Goal: Book appointment/travel/reservation

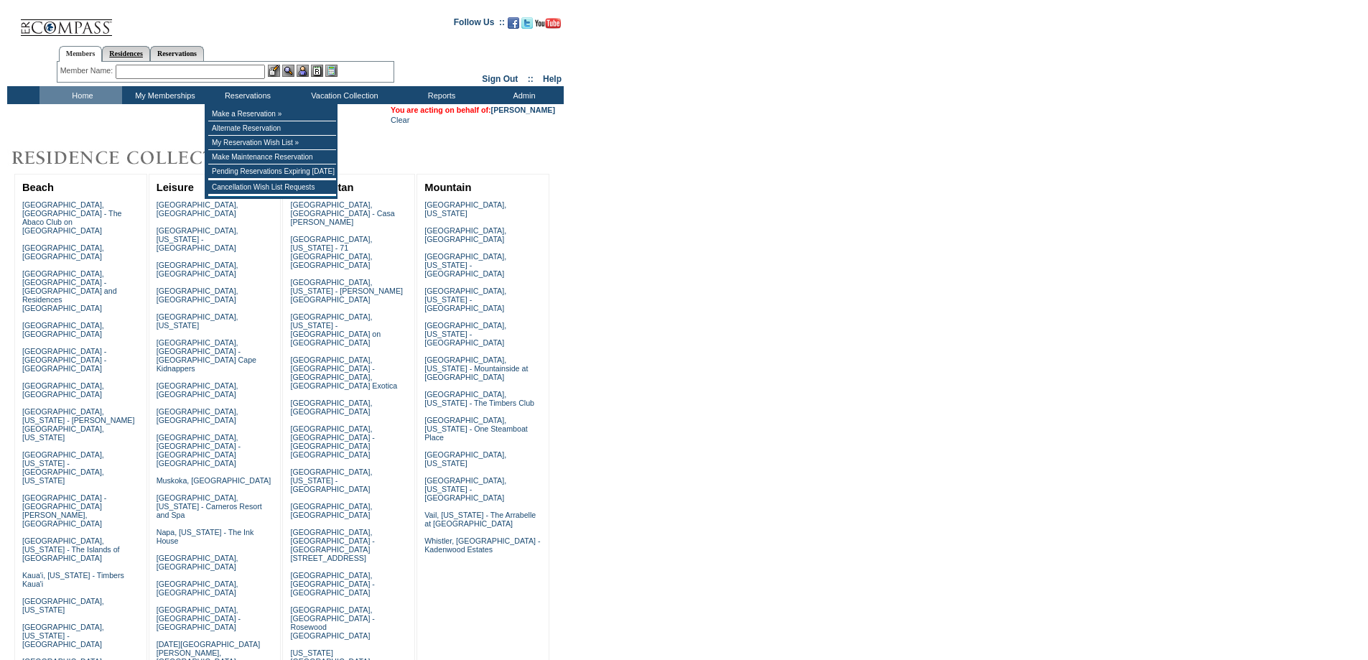
click at [130, 51] on link "Residences" at bounding box center [126, 53] width 48 height 15
click at [167, 73] on input "text" at bounding box center [240, 72] width 178 height 14
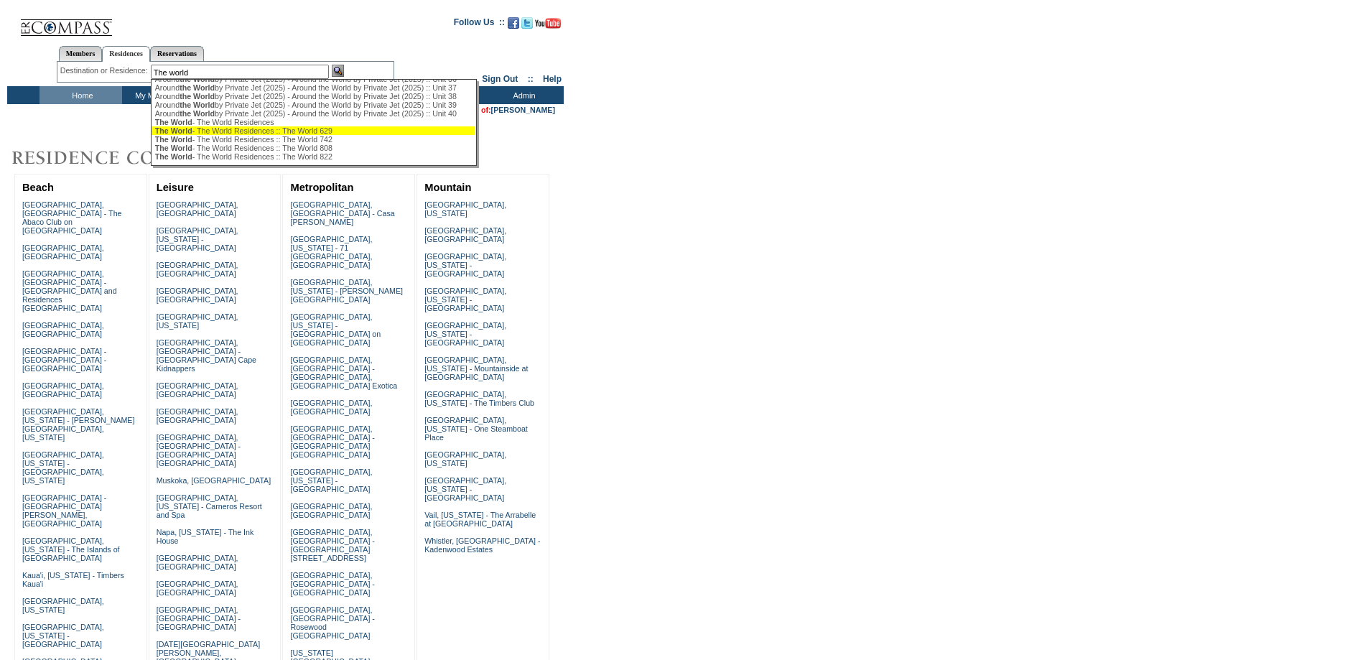
scroll to position [375, 0]
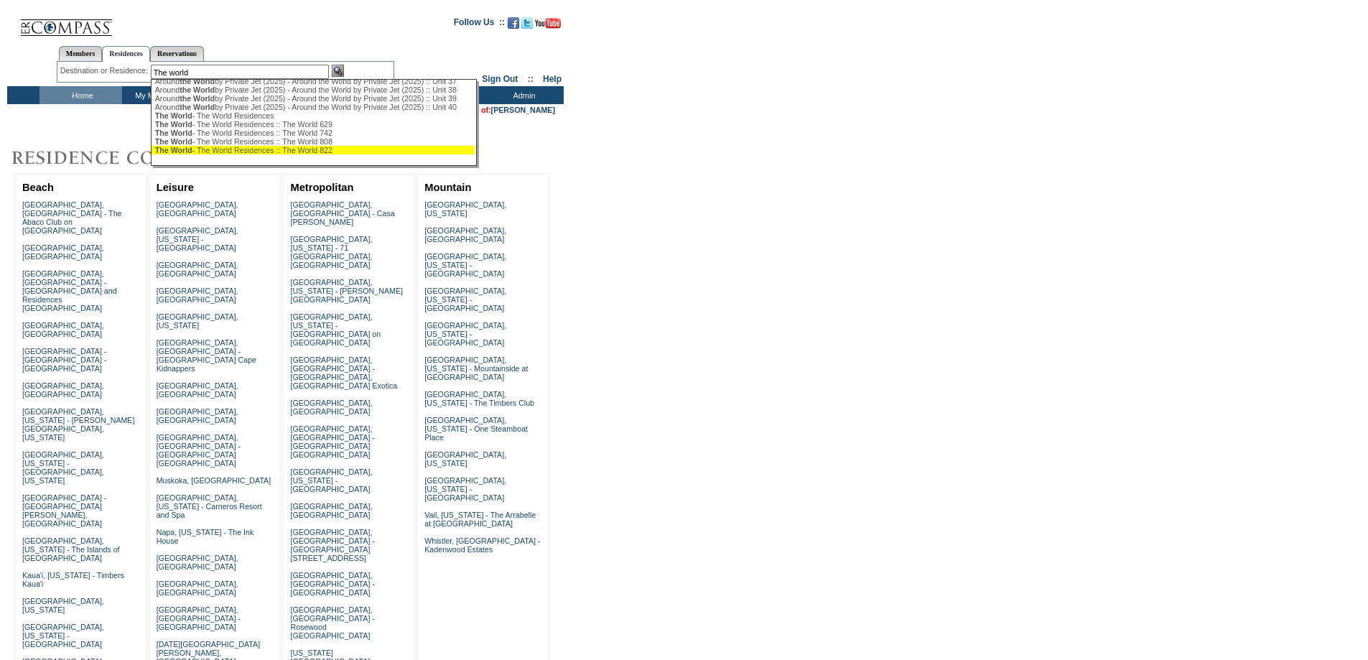
drag, startPoint x: 263, startPoint y: 157, endPoint x: 288, endPoint y: 154, distance: 24.6
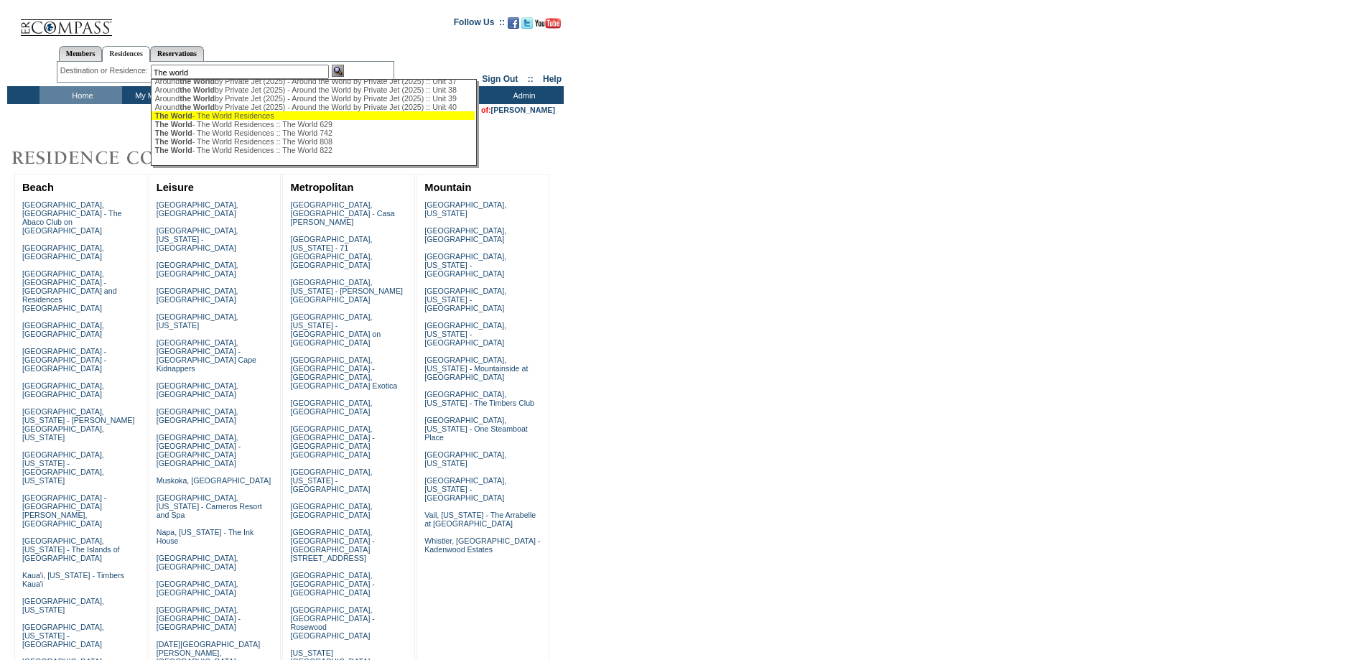
click at [275, 111] on div "The World - The World Residences" at bounding box center [313, 115] width 316 height 9
type input "The World - The World Residences"
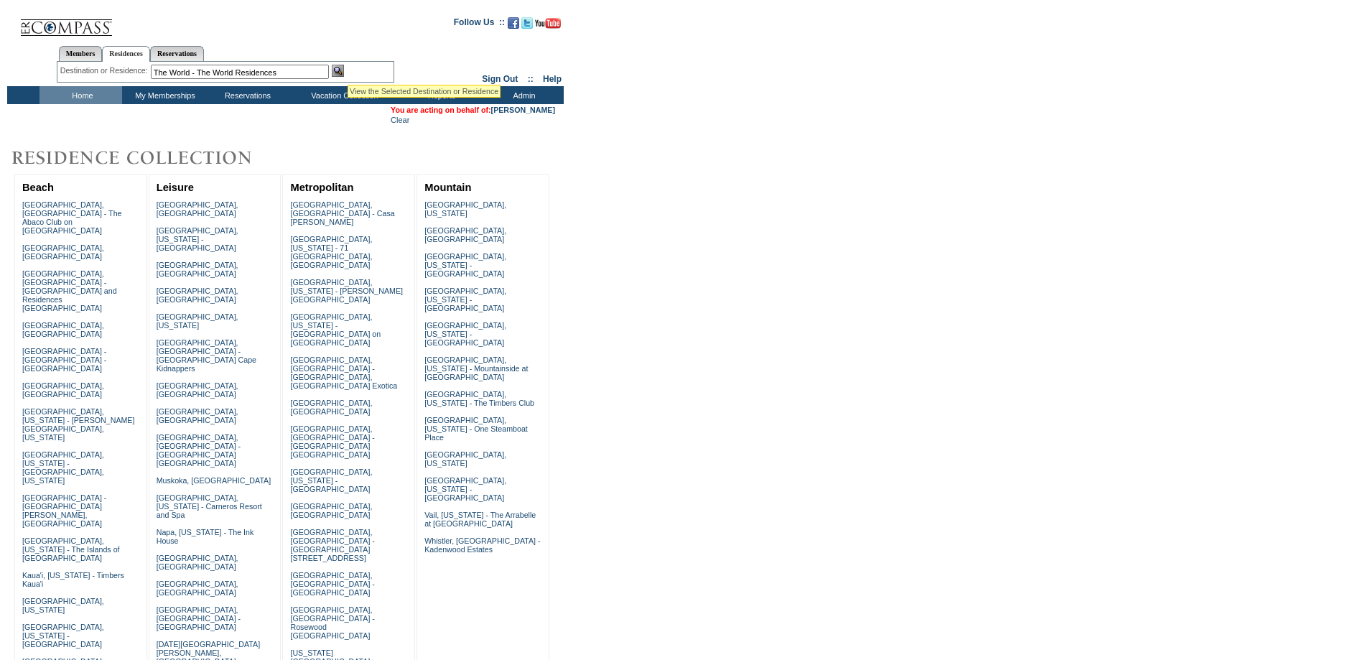
click at [344, 67] on img at bounding box center [338, 71] width 12 height 12
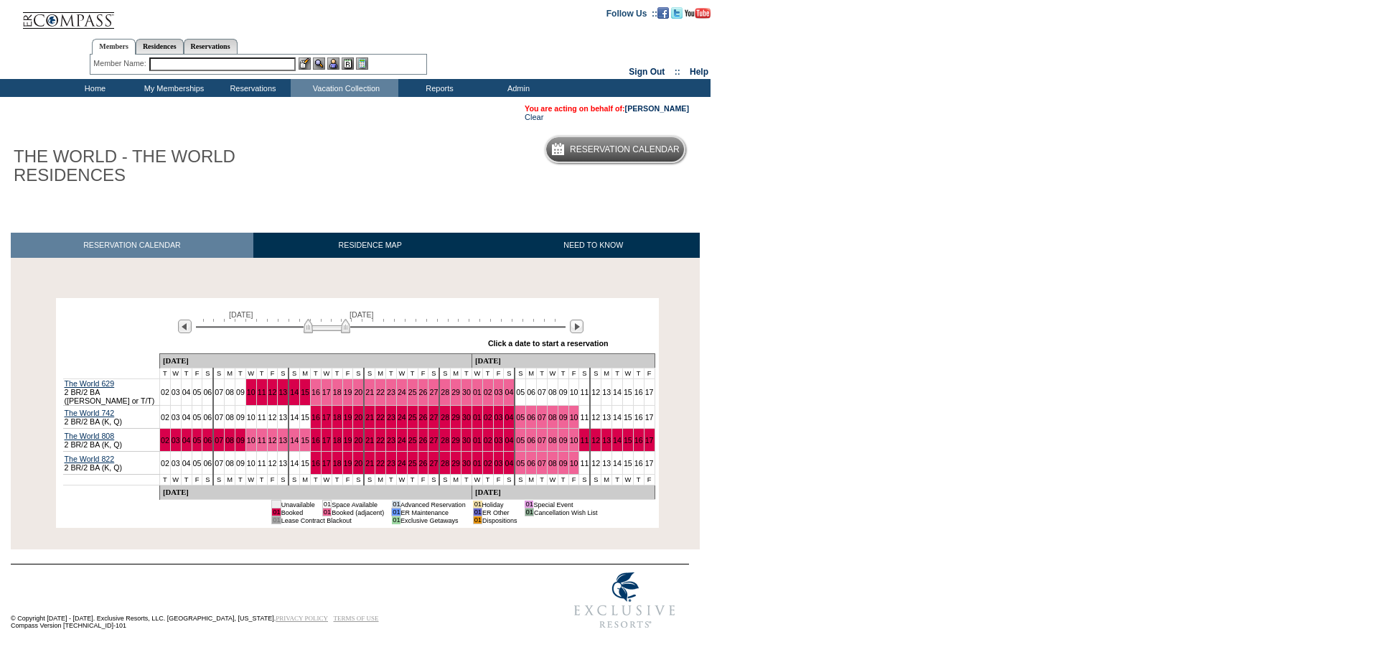
click at [517, 297] on div "Processing [DATE] [DATE] » Apply these dates to all the calendars on this page …" at bounding box center [357, 411] width 700 height 248
click at [579, 324] on img at bounding box center [577, 326] width 14 height 14
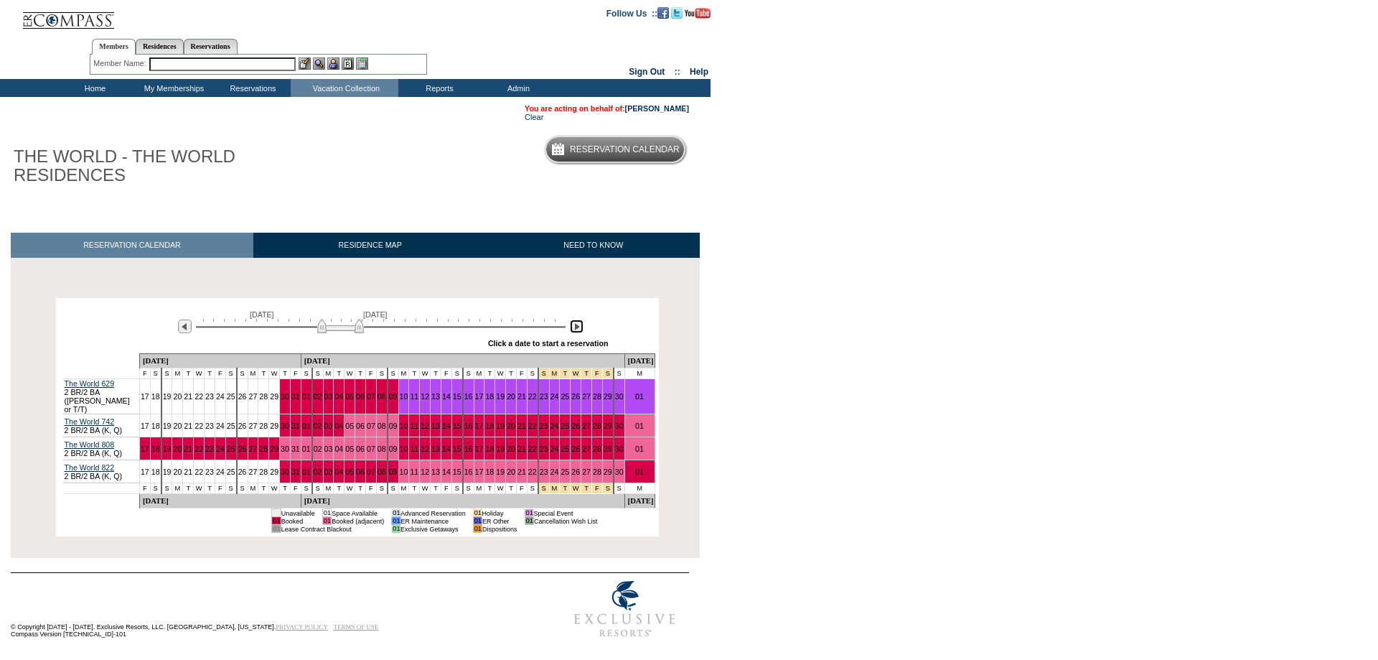
click at [573, 324] on img at bounding box center [577, 326] width 14 height 14
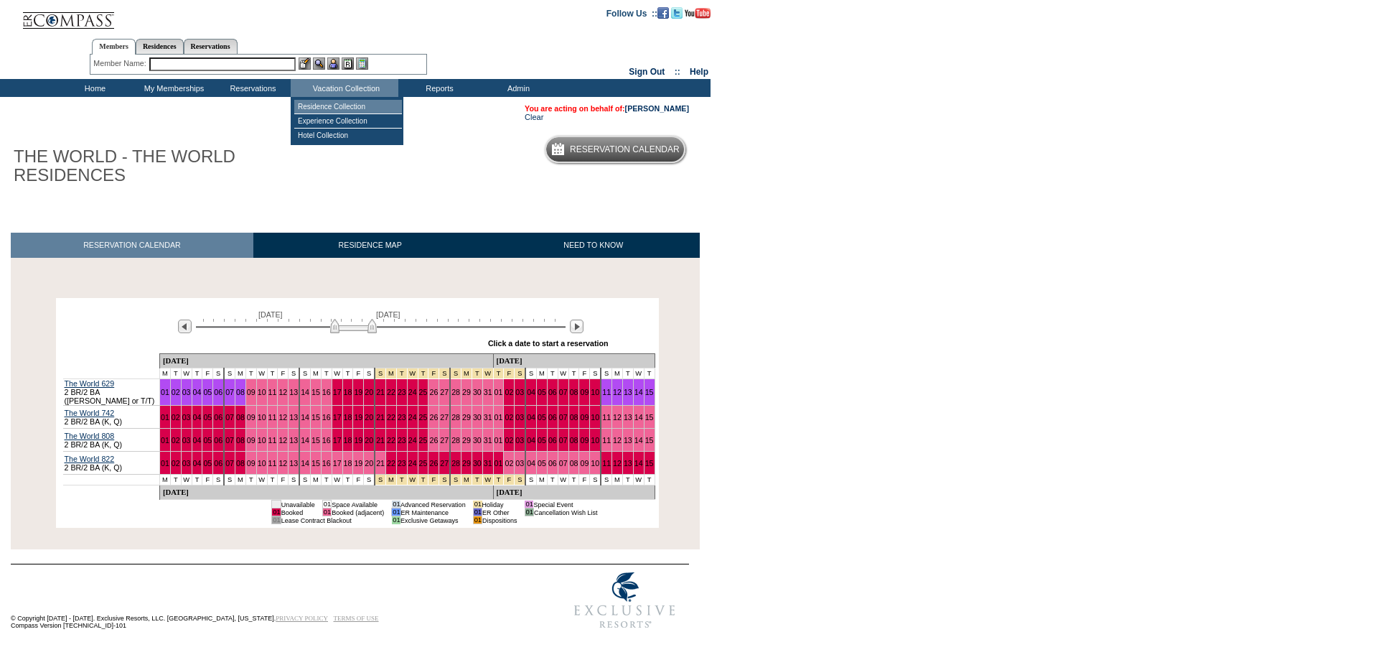
click at [338, 106] on td "Residence Collection" at bounding box center [348, 107] width 108 height 14
